Goal: Book appointment/travel/reservation

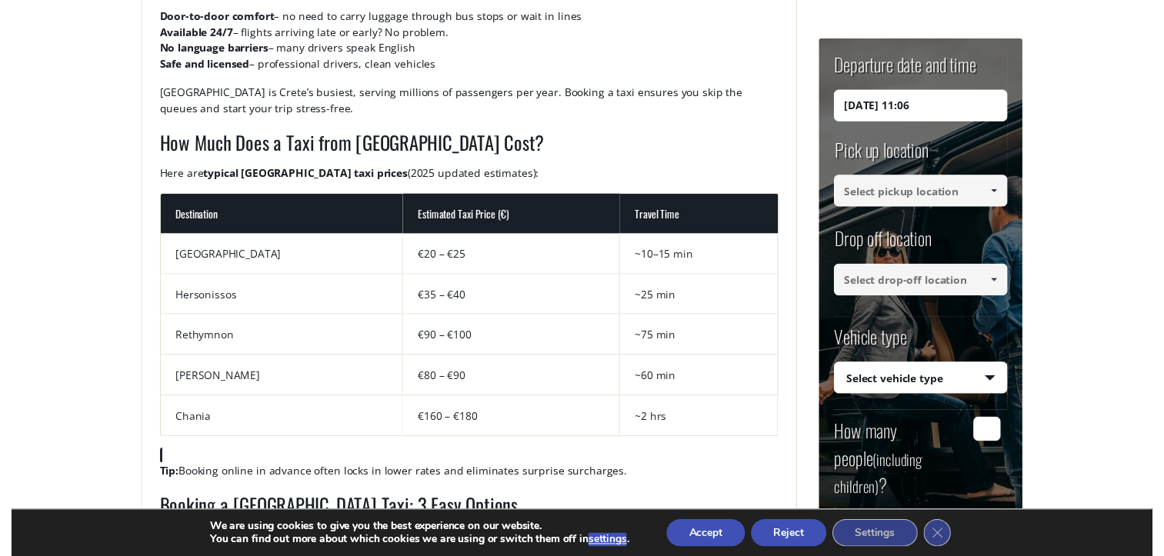
scroll to position [837, 0]
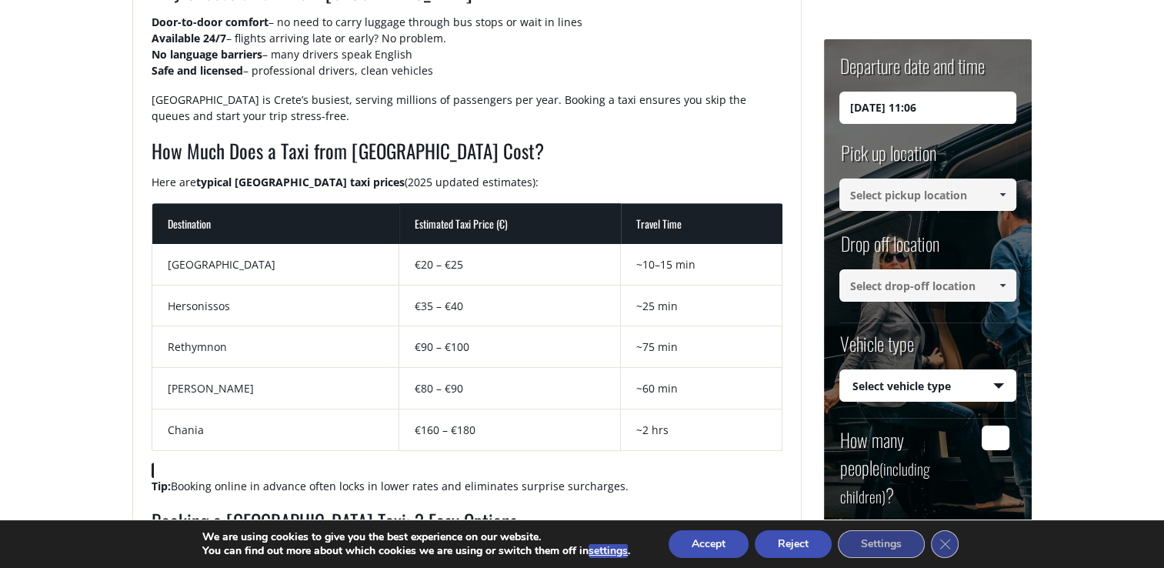
click at [901, 201] on input at bounding box center [927, 194] width 177 height 32
click at [1008, 193] on span at bounding box center [1002, 194] width 12 height 12
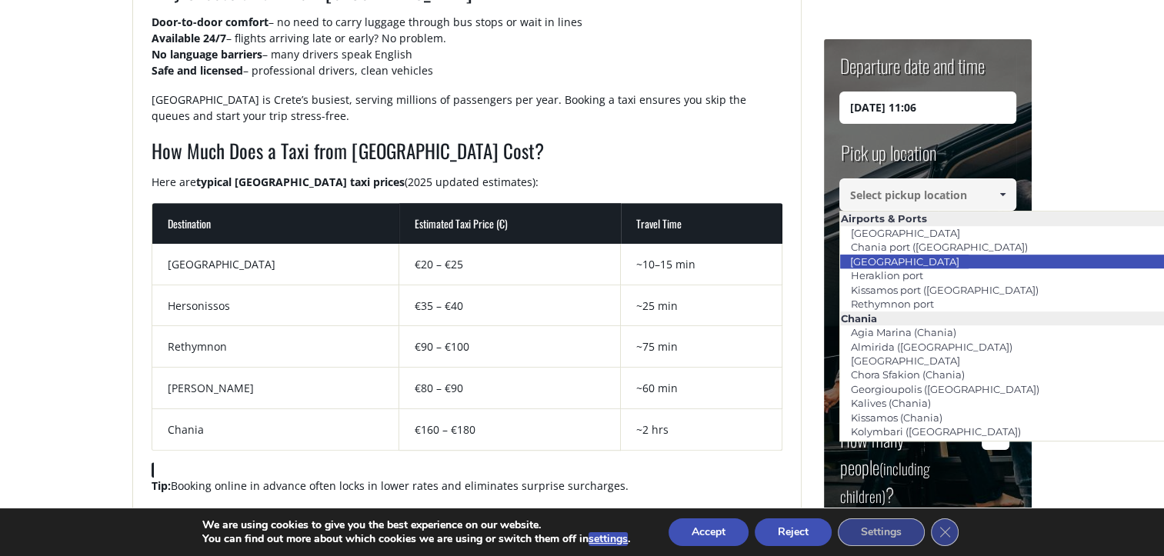
click at [959, 260] on li "[GEOGRAPHIC_DATA]" at bounding box center [1014, 262] width 348 height 14
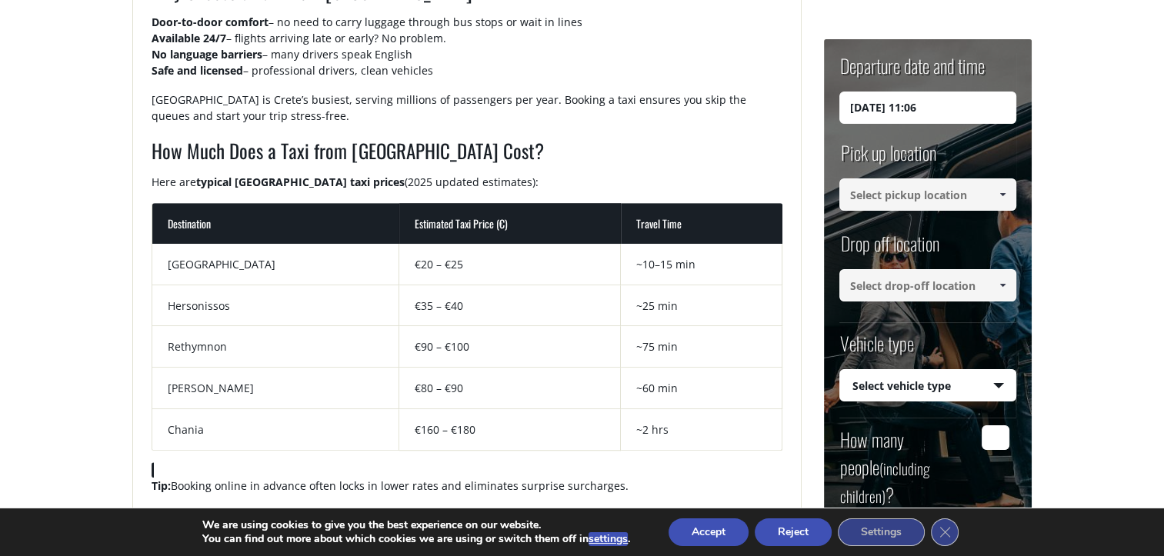
type input "[GEOGRAPHIC_DATA]"
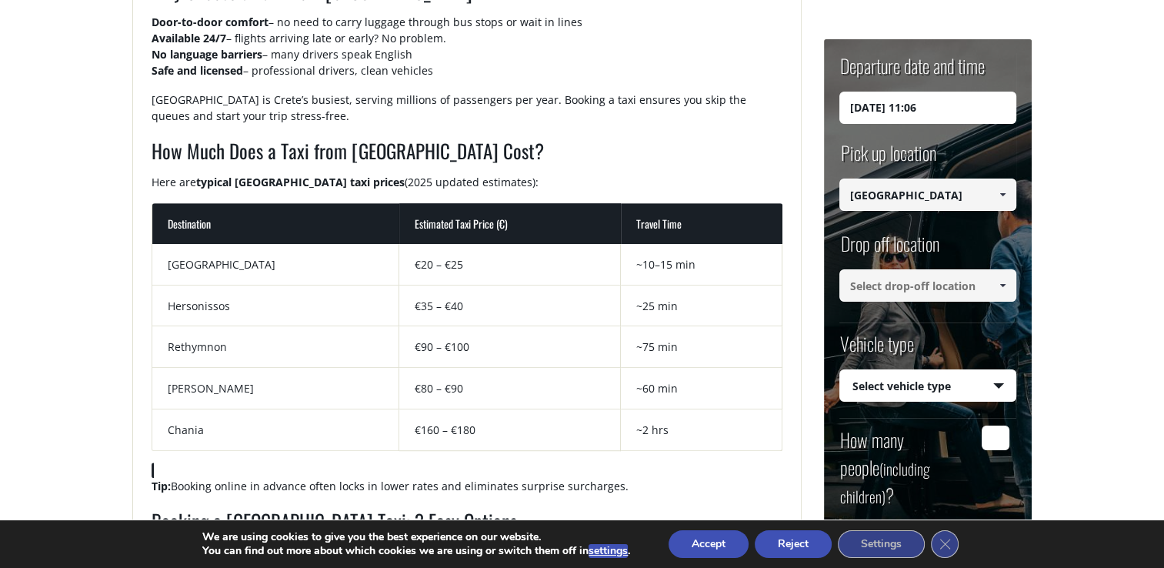
click at [997, 288] on span at bounding box center [1002, 285] width 12 height 12
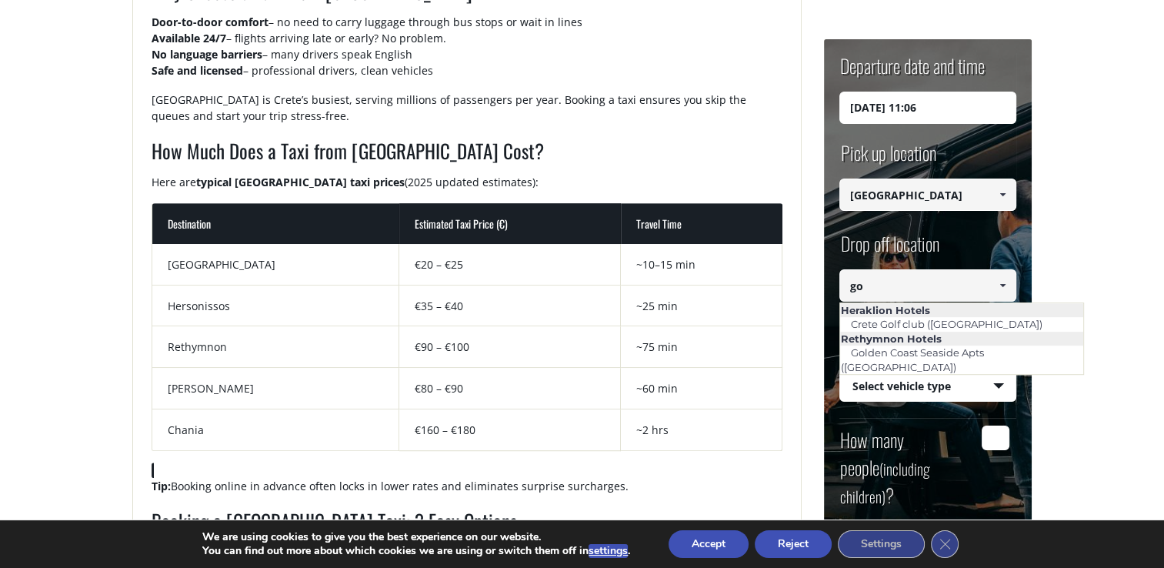
type input "g"
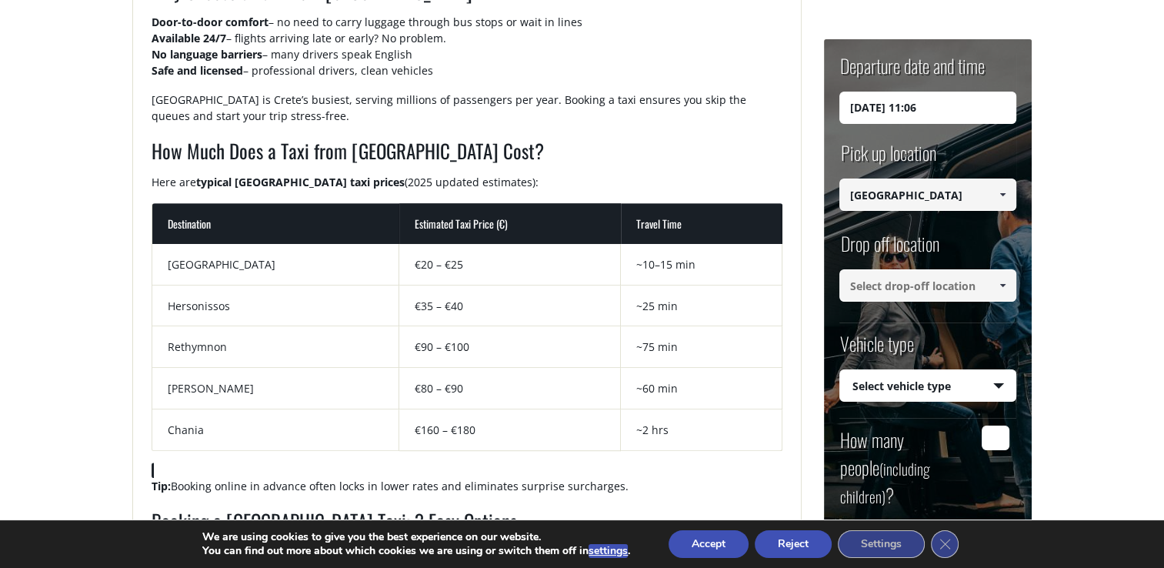
click at [999, 285] on span at bounding box center [1002, 285] width 12 height 12
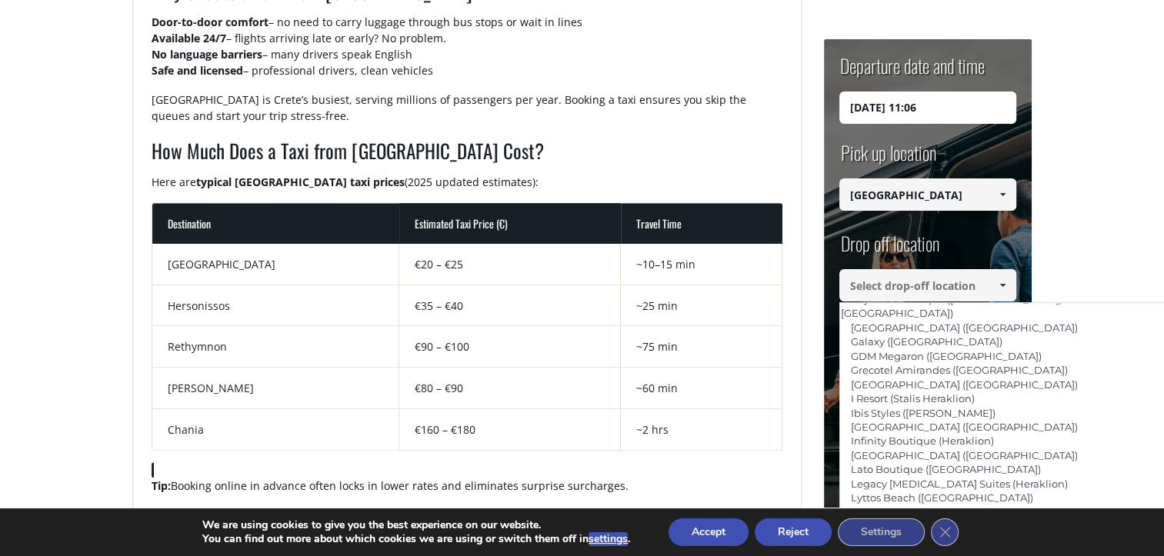
scroll to position [1800, 0]
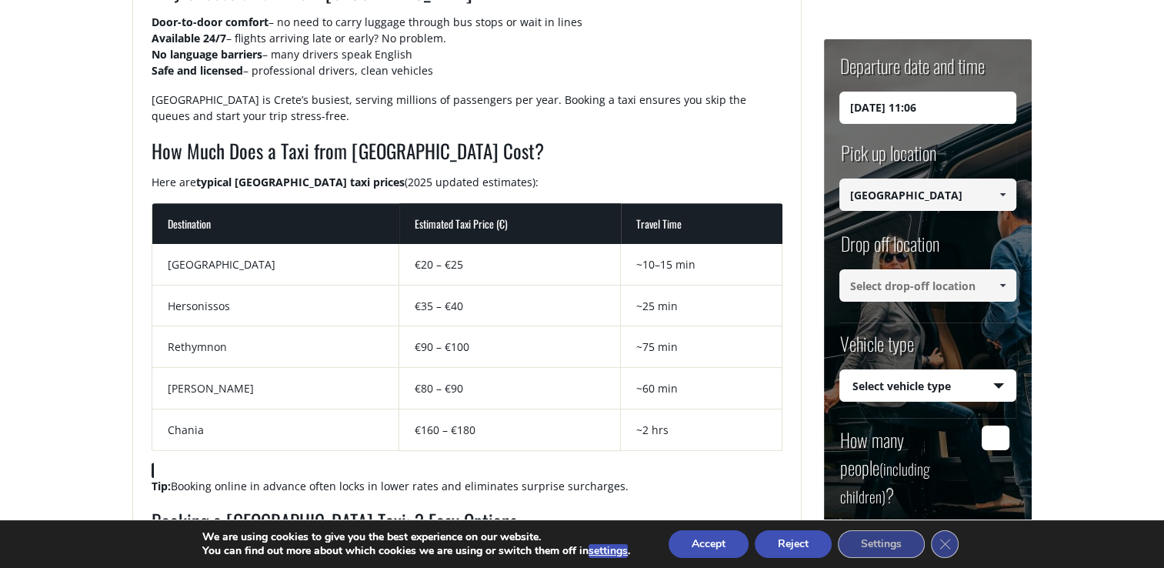
click at [1007, 283] on span at bounding box center [1002, 285] width 12 height 12
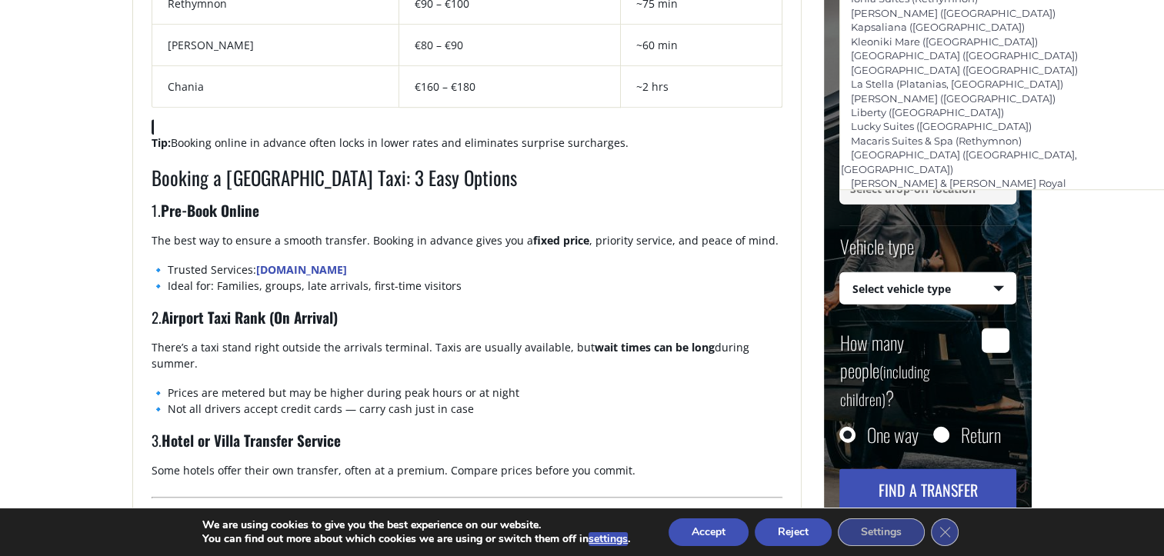
scroll to position [1181, 0]
